Goal: Task Accomplishment & Management: Manage account settings

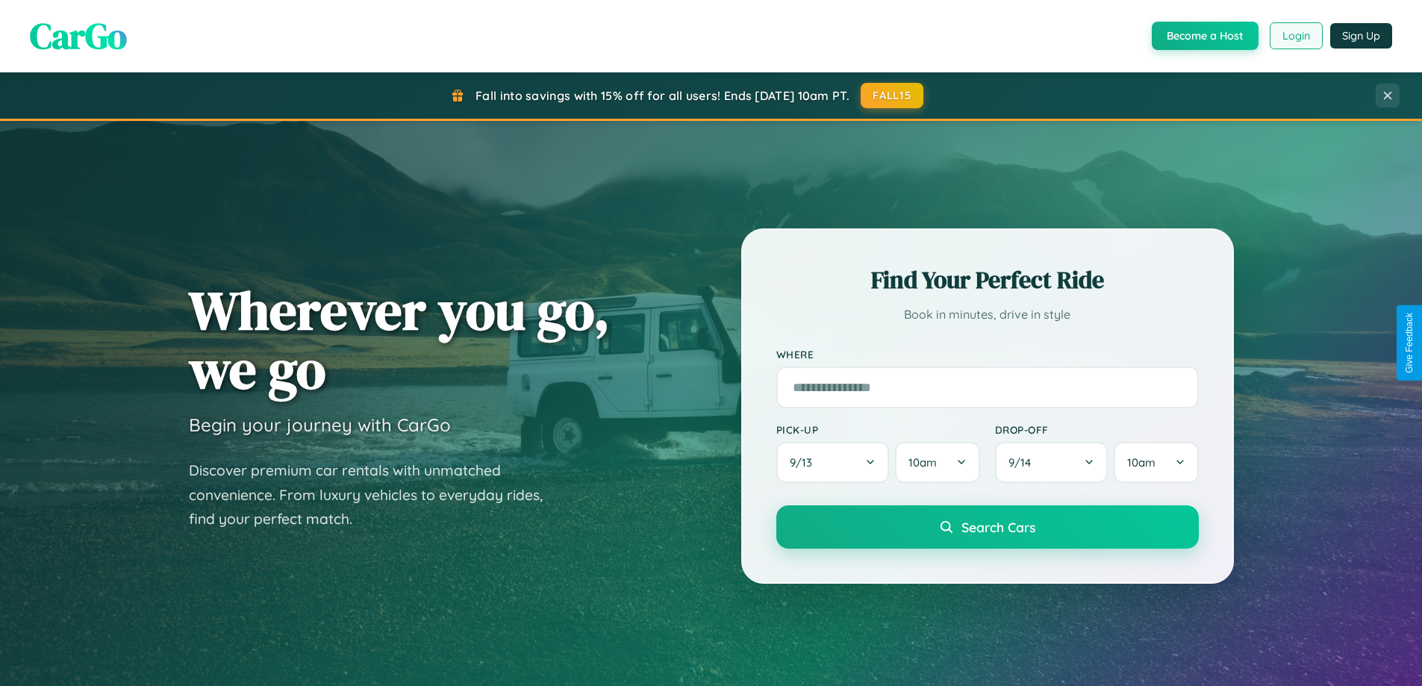
click at [1296, 36] on button "Login" at bounding box center [1296, 35] width 53 height 27
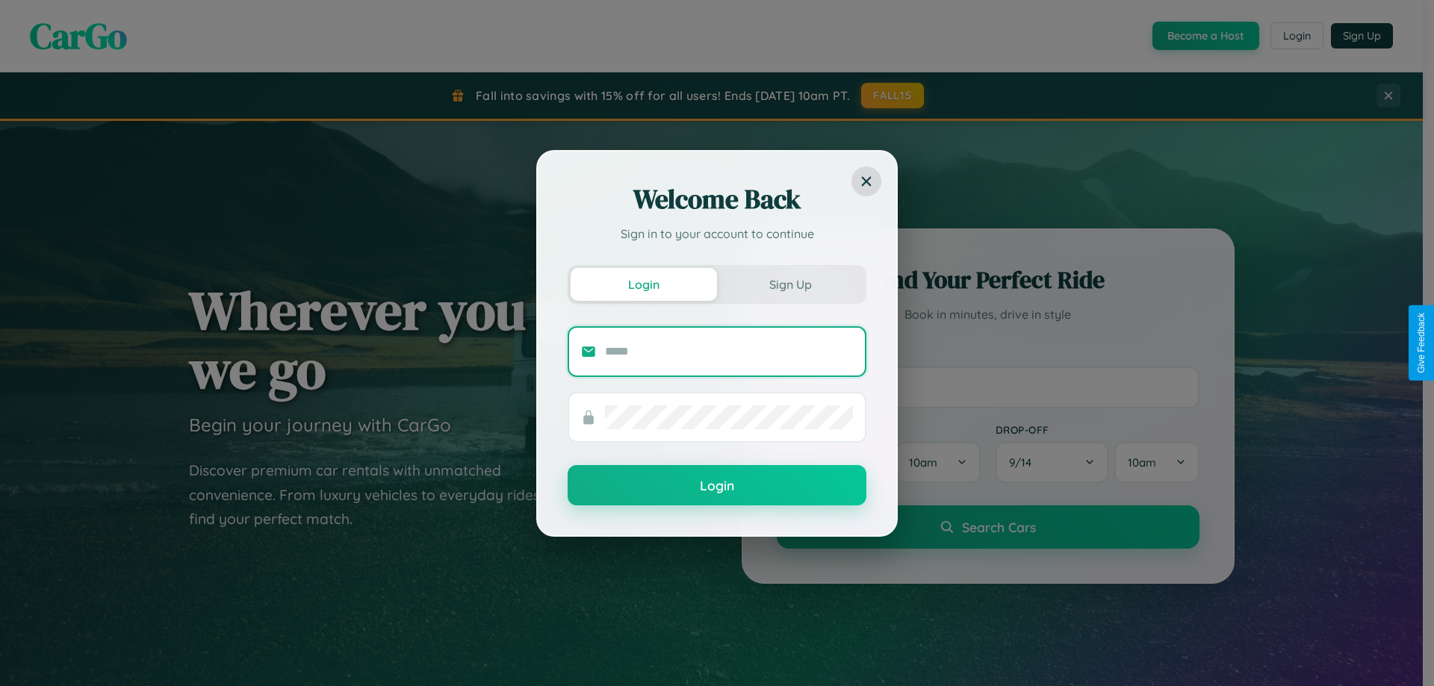
click at [729, 351] on input "text" at bounding box center [729, 352] width 248 height 24
type input "**********"
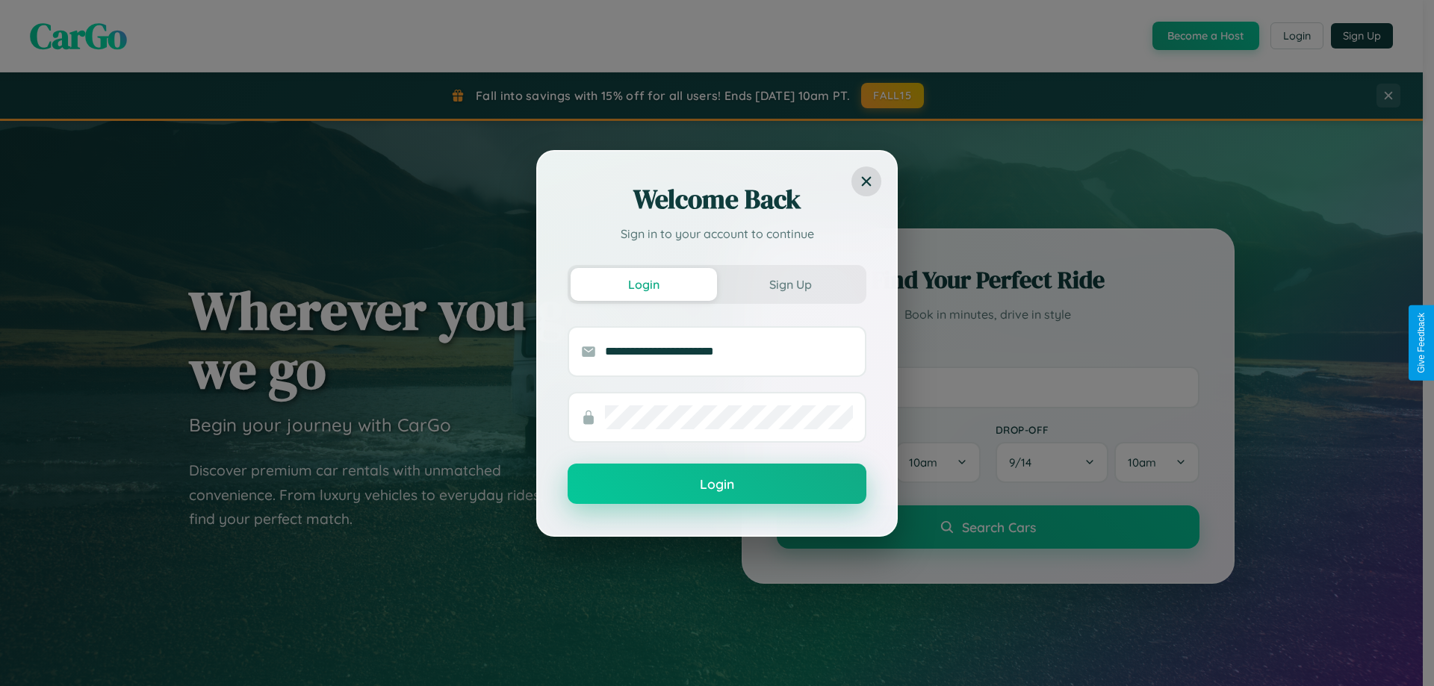
click at [717, 485] on button "Login" at bounding box center [716, 484] width 299 height 40
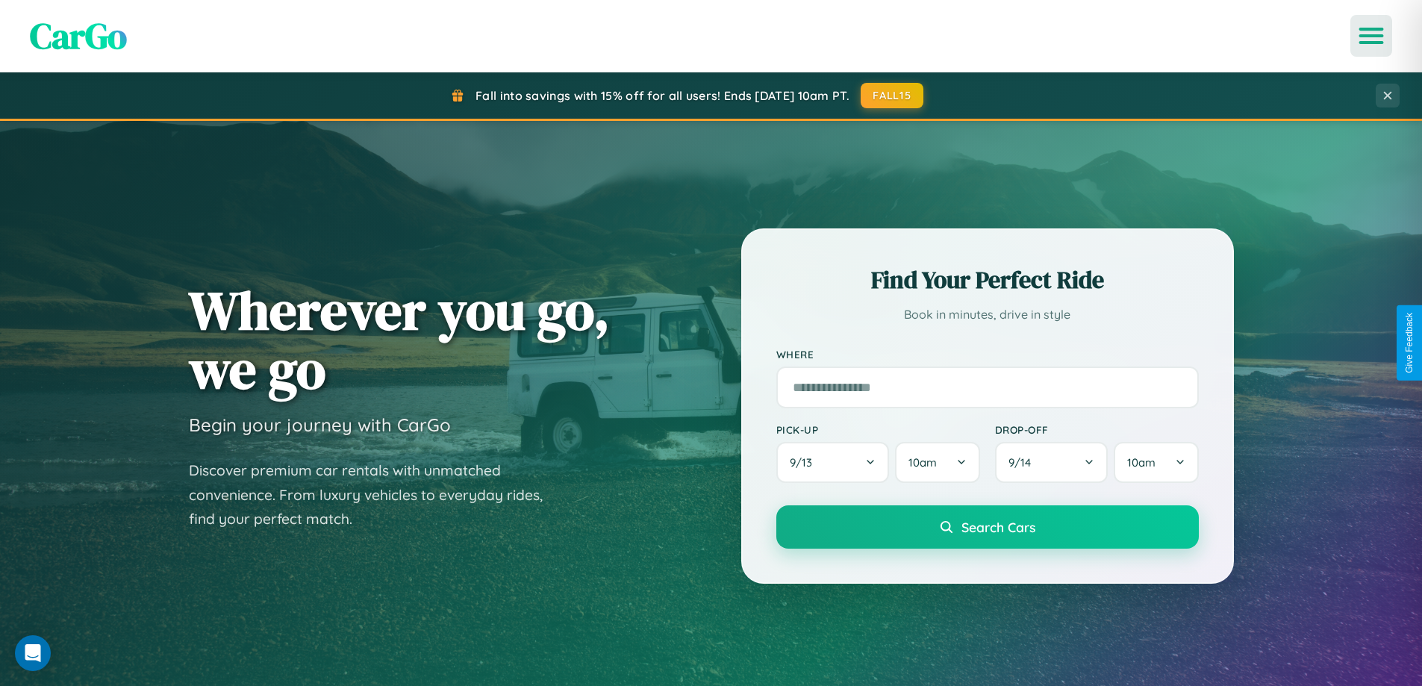
click at [1372, 36] on icon "Open menu" at bounding box center [1372, 35] width 22 height 13
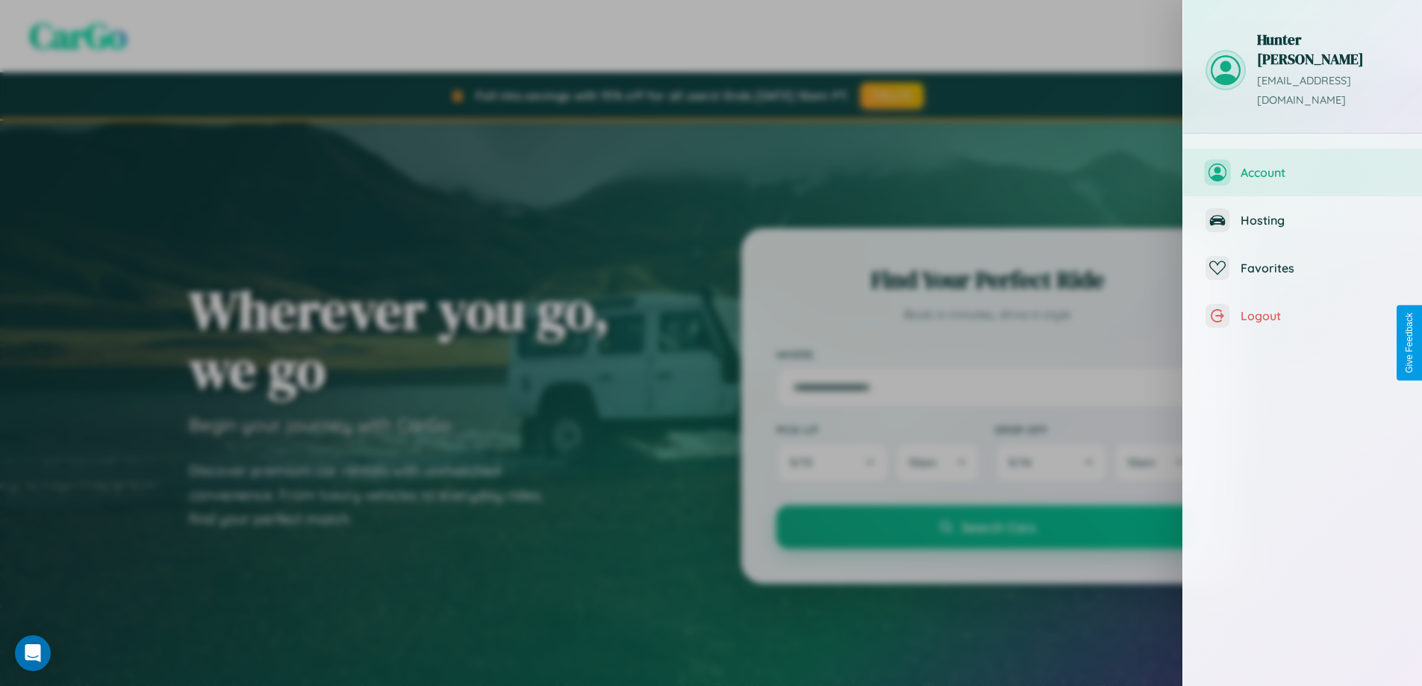
click at [1303, 165] on span "Account" at bounding box center [1320, 172] width 159 height 15
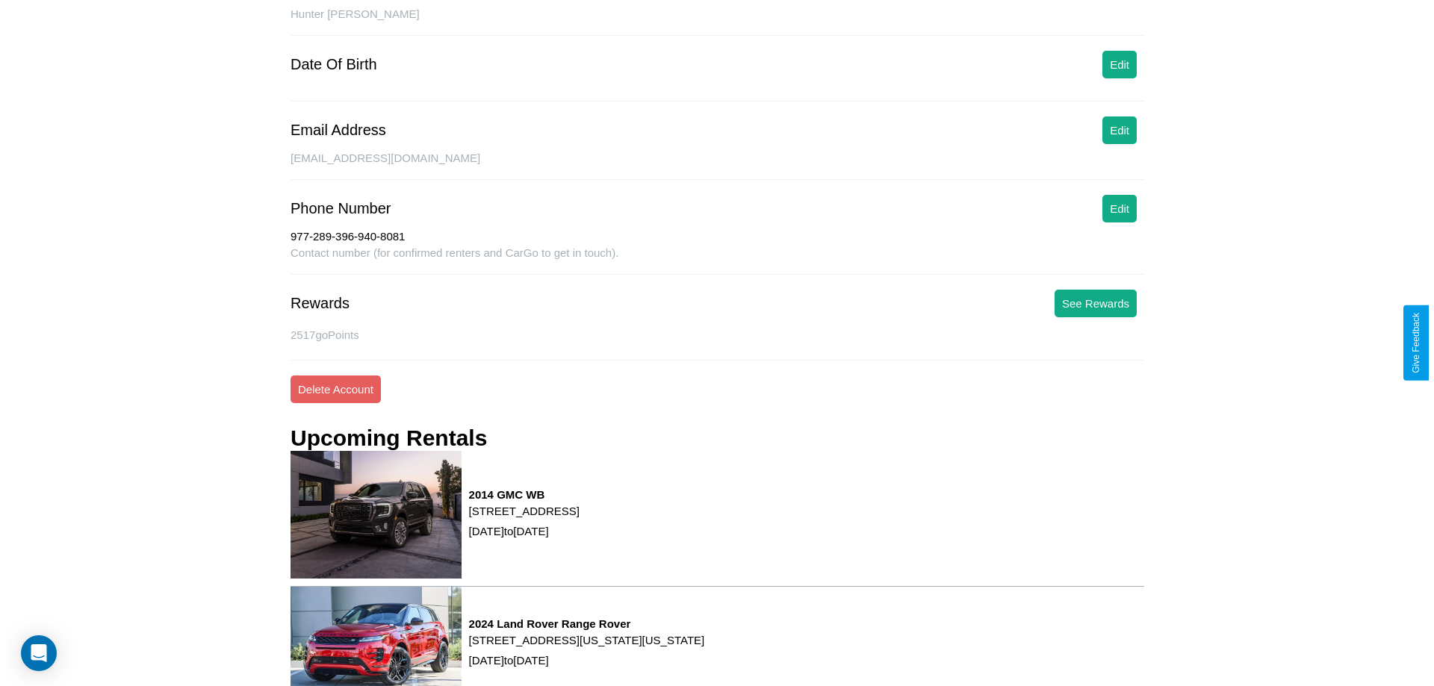
scroll to position [202, 0]
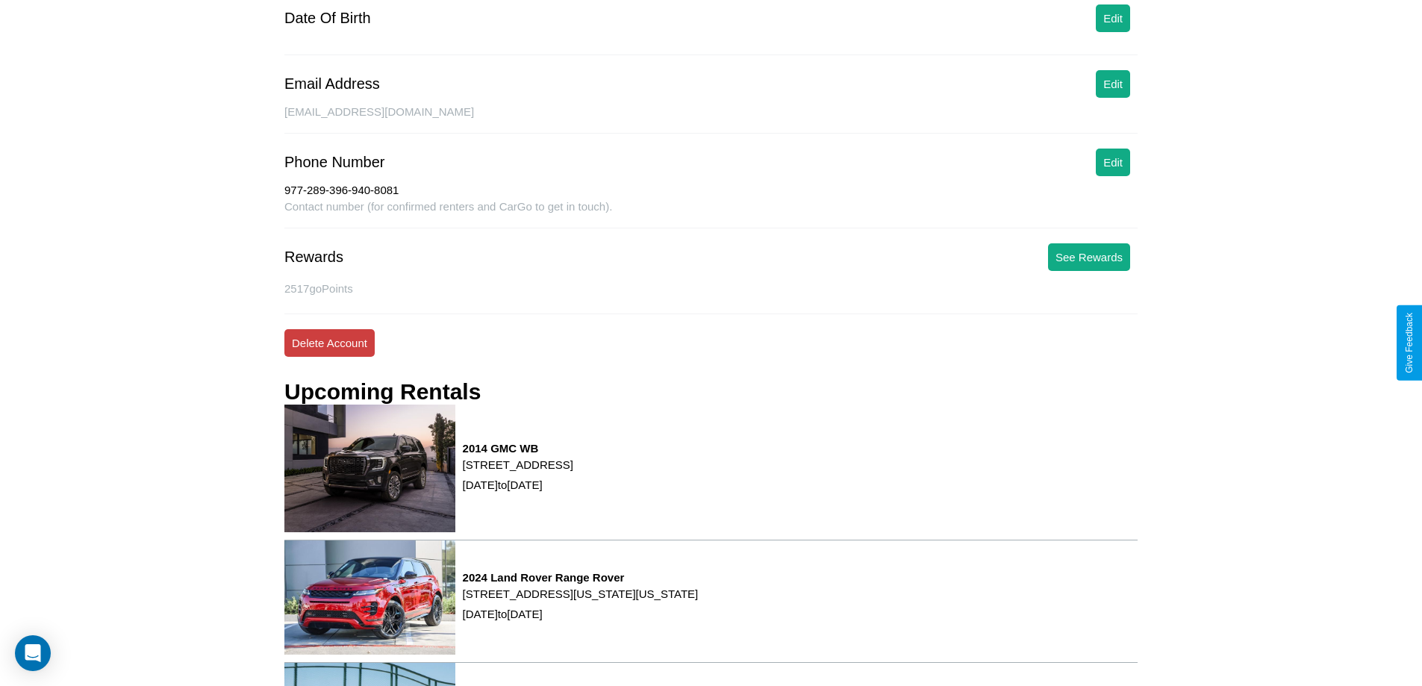
click at [329, 343] on button "Delete Account" at bounding box center [329, 343] width 90 height 28
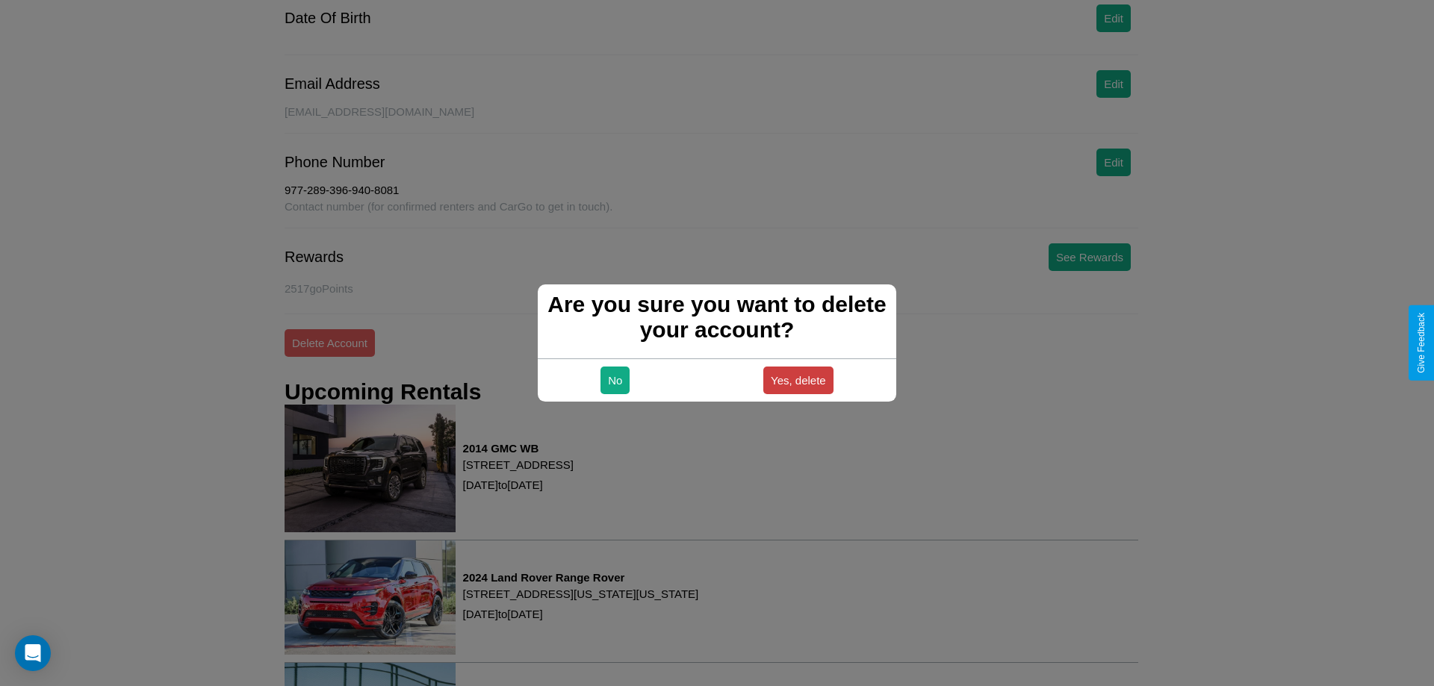
click at [797, 380] on button "Yes, delete" at bounding box center [798, 381] width 70 height 28
